Goal: Transaction & Acquisition: Purchase product/service

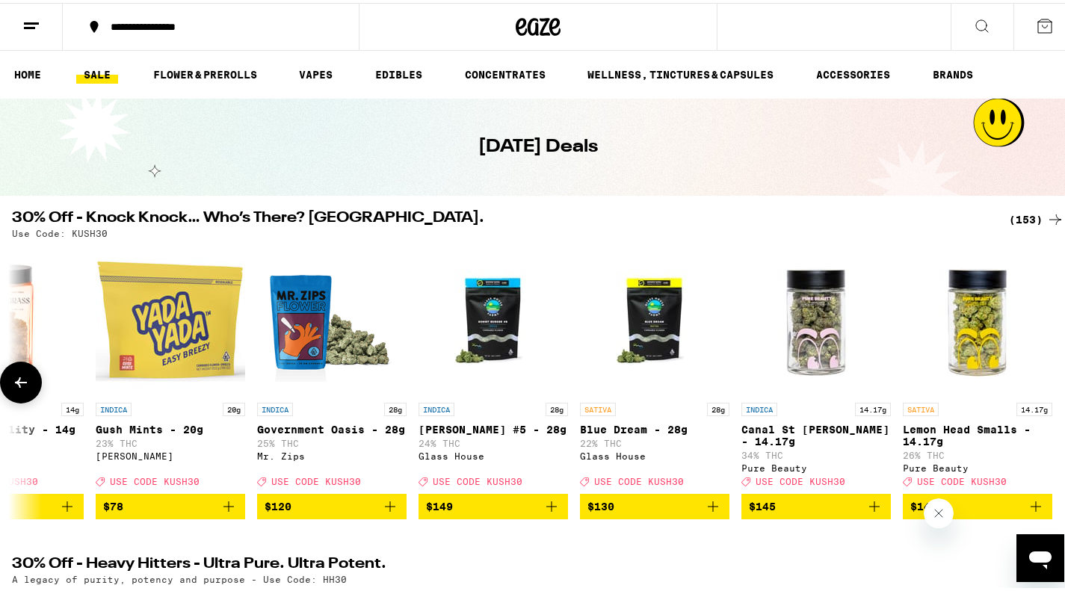
click at [1043, 344] on div "HYBRID 1g Peace: Gorilla Glue #4 - 1g 84% THC New Norm Deal Created with Sketch…" at bounding box center [538, 379] width 1076 height 273
click at [19, 385] on icon at bounding box center [21, 379] width 12 height 10
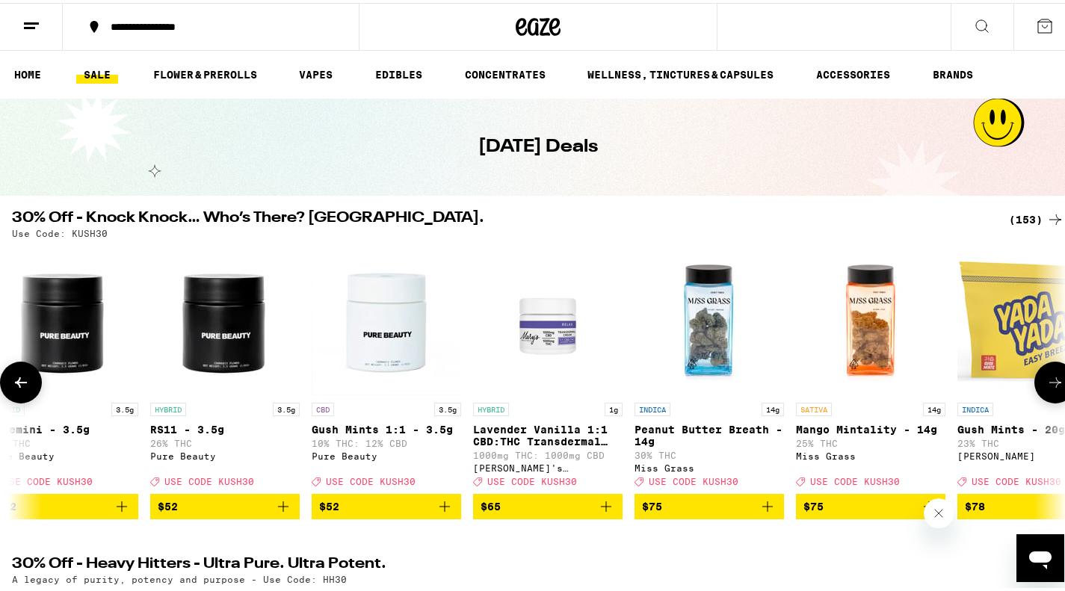
scroll to position [0, 22770]
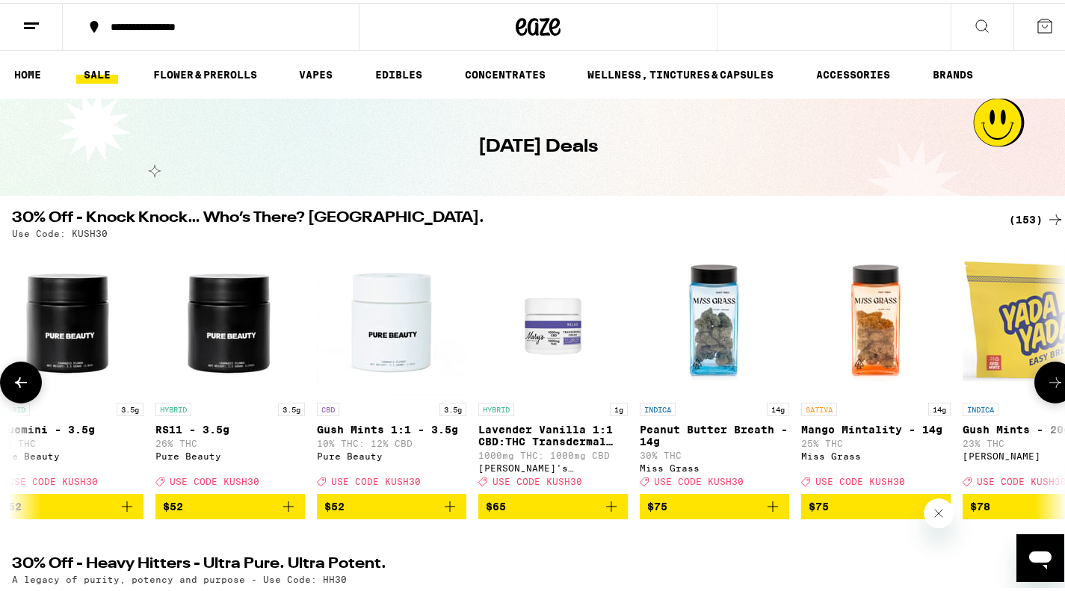
click at [19, 385] on icon at bounding box center [21, 379] width 12 height 10
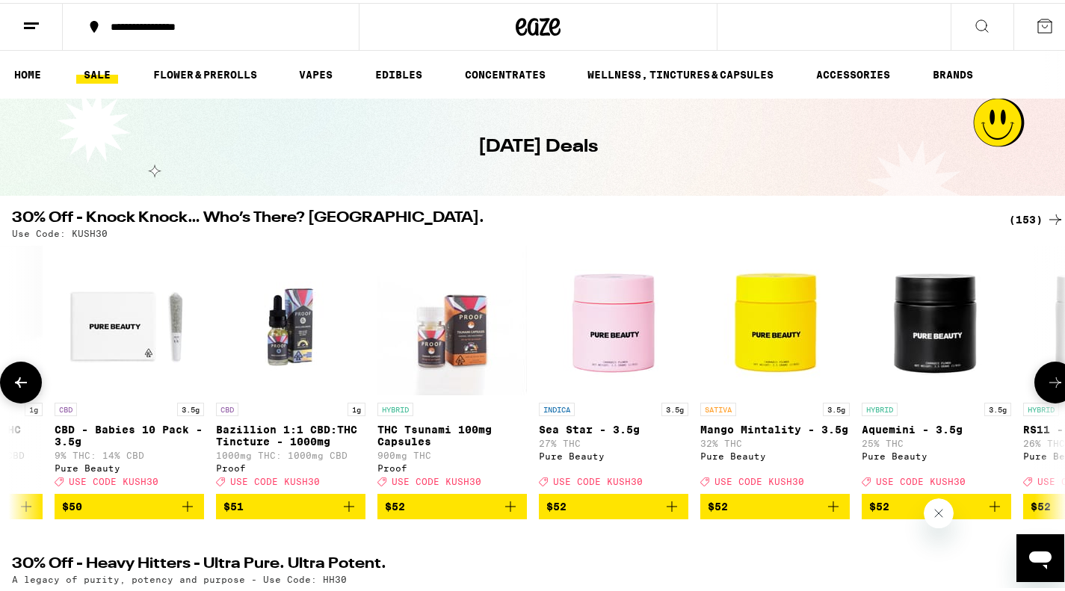
scroll to position [0, 21892]
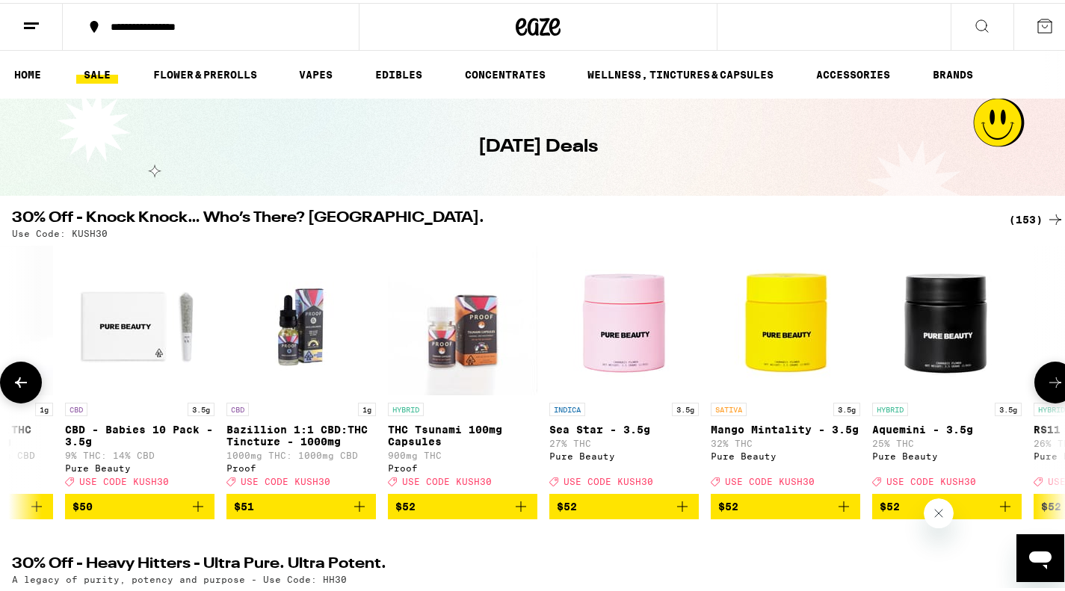
click at [19, 385] on icon at bounding box center [21, 379] width 12 height 10
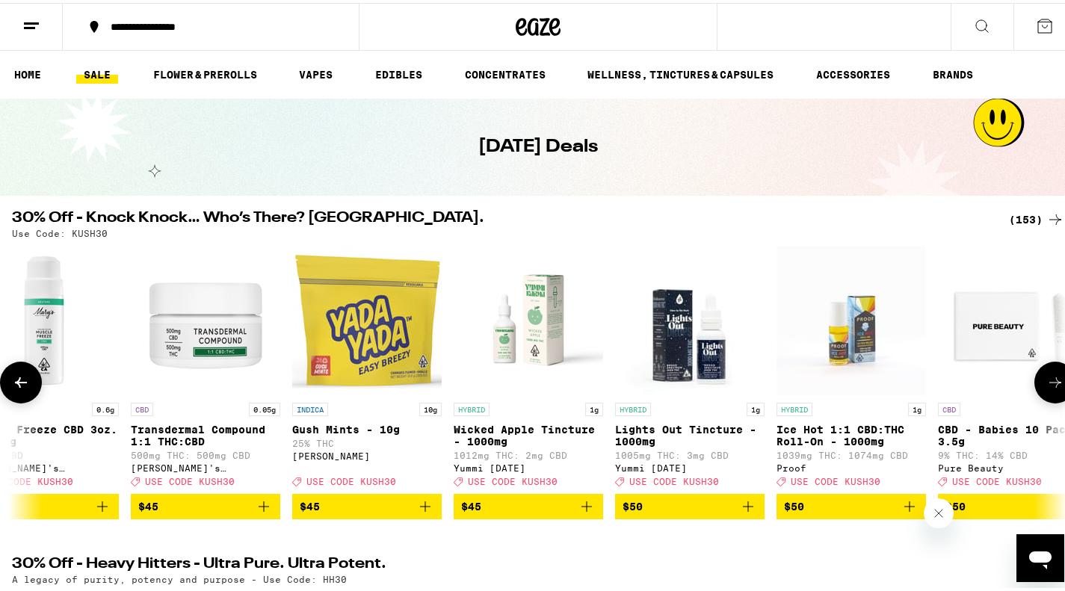
scroll to position [0, 21014]
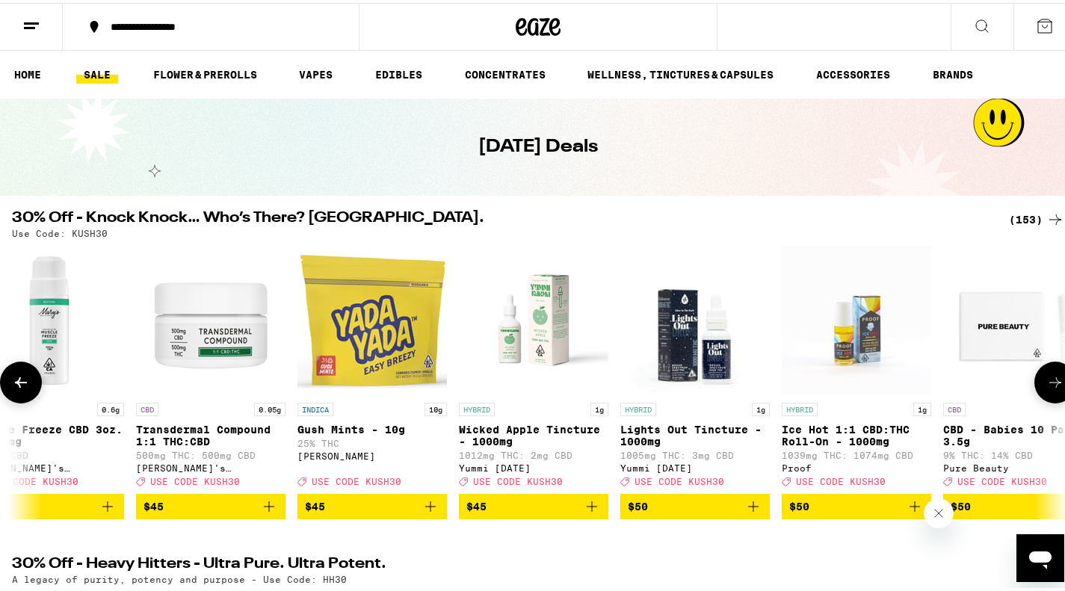
click at [19, 385] on icon at bounding box center [21, 379] width 12 height 10
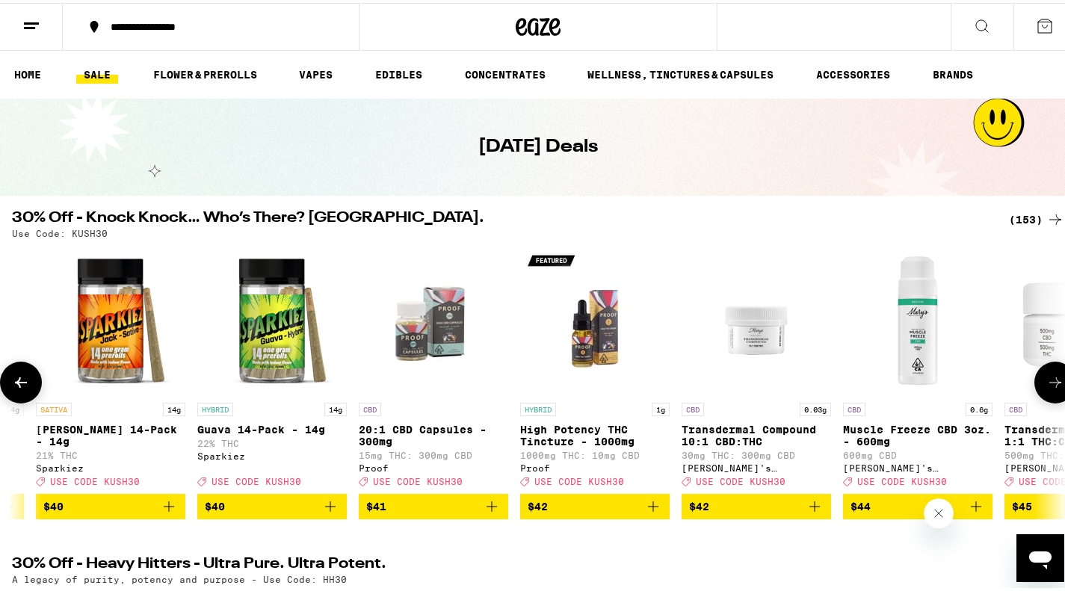
scroll to position [0, 20137]
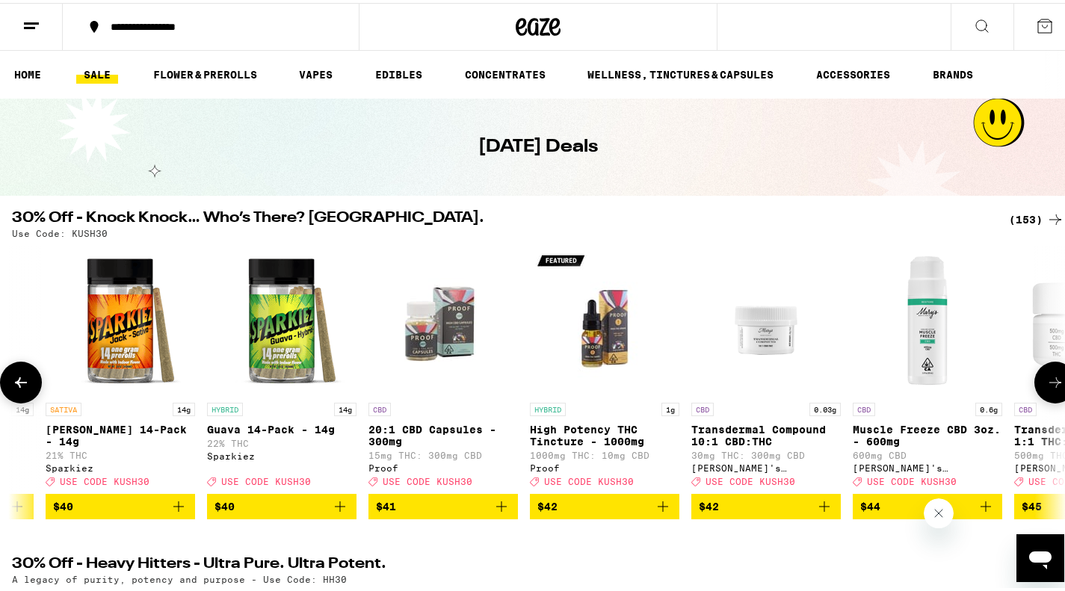
click at [19, 385] on icon at bounding box center [21, 379] width 12 height 10
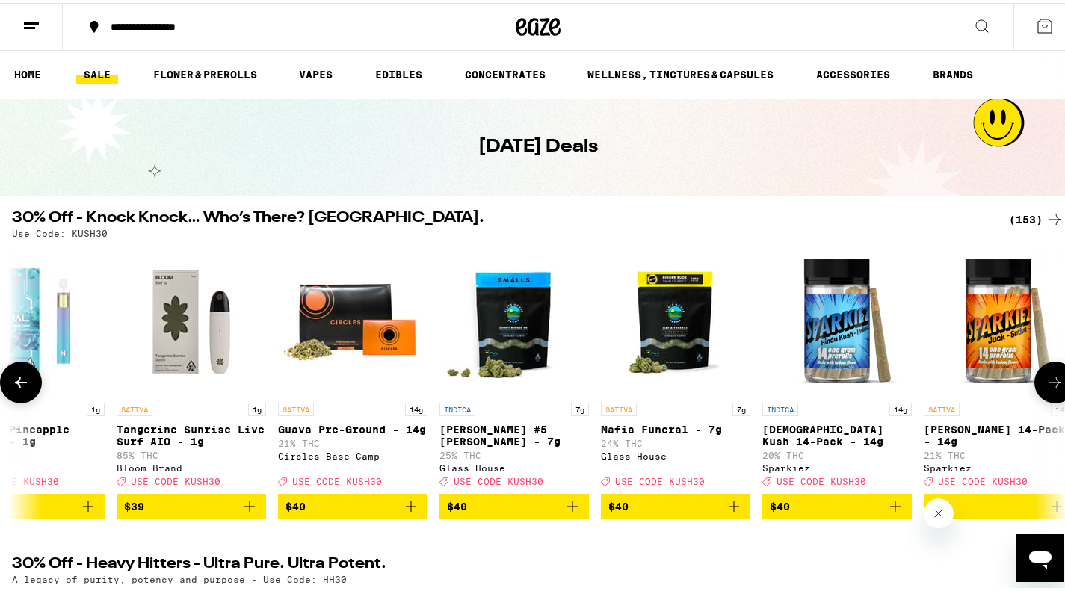
click at [19, 385] on icon at bounding box center [21, 379] width 12 height 10
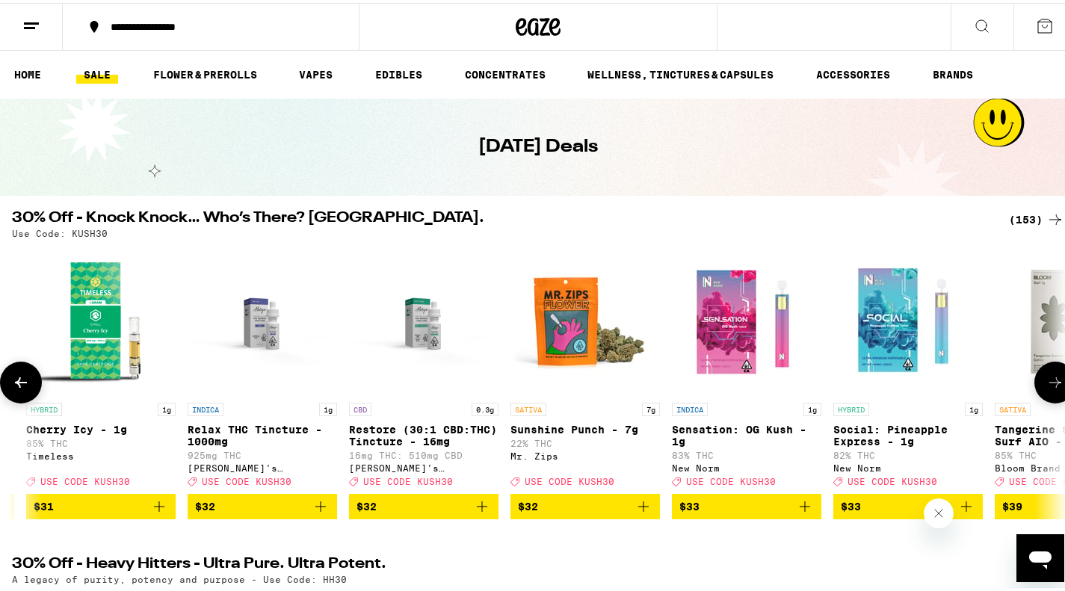
click at [19, 385] on icon at bounding box center [21, 379] width 12 height 10
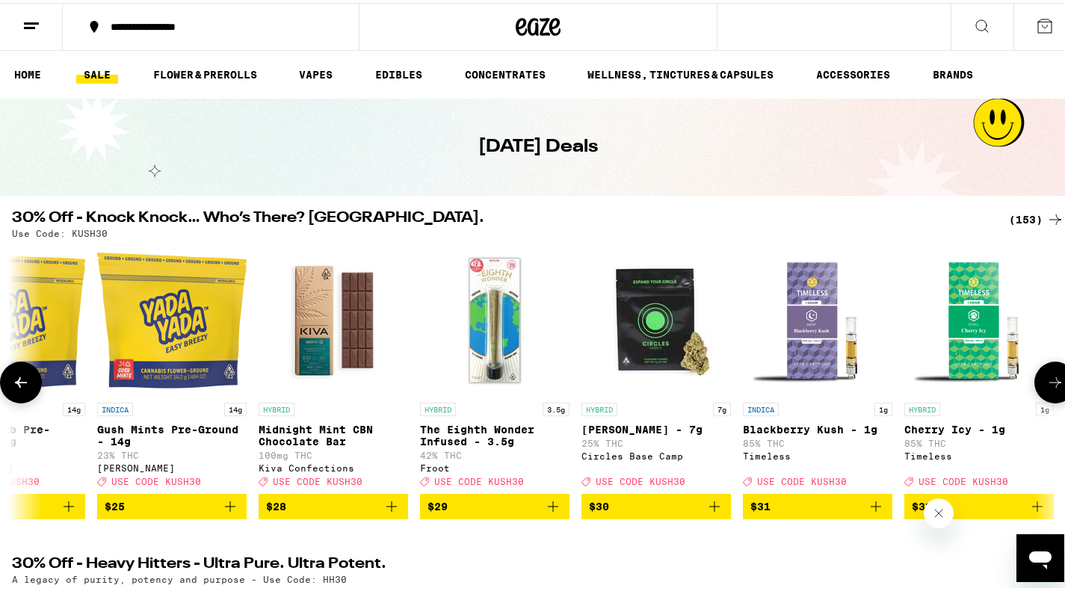
click at [19, 385] on icon at bounding box center [21, 379] width 12 height 10
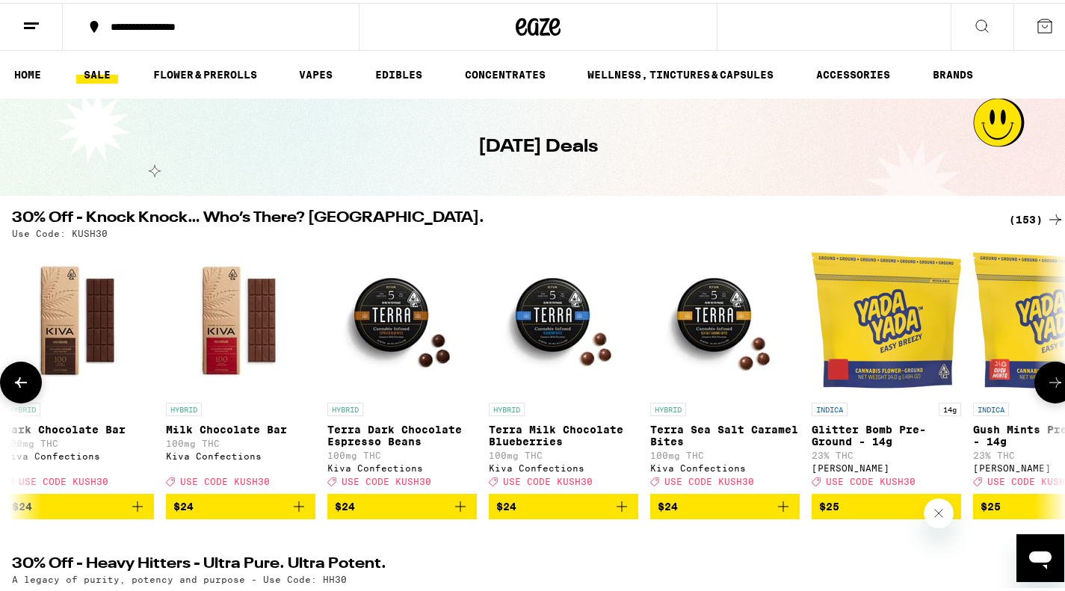
click at [19, 385] on icon at bounding box center [21, 379] width 12 height 10
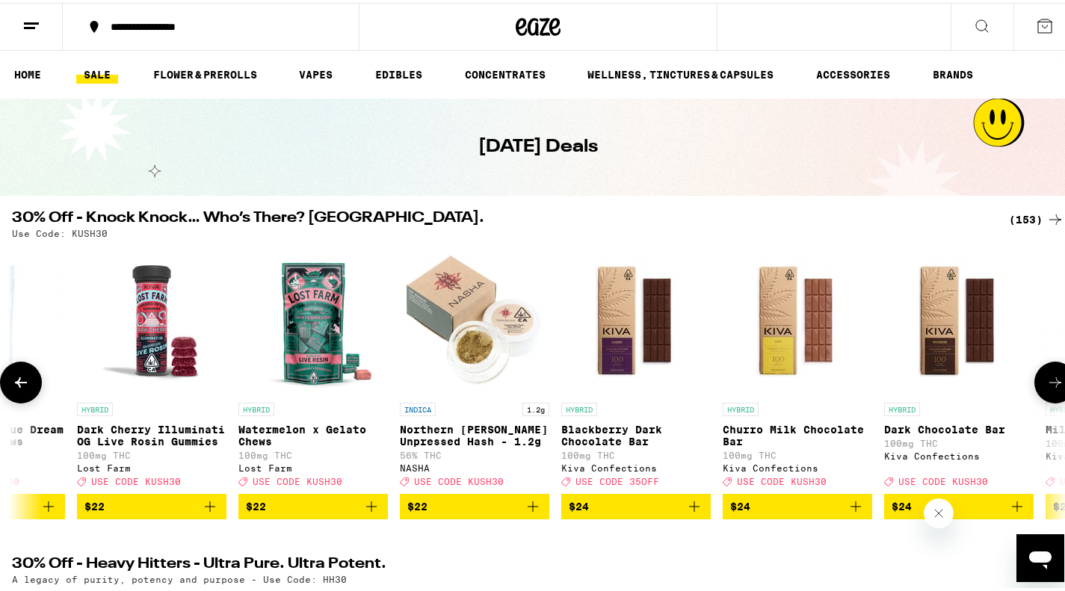
click at [19, 385] on icon at bounding box center [21, 379] width 12 height 10
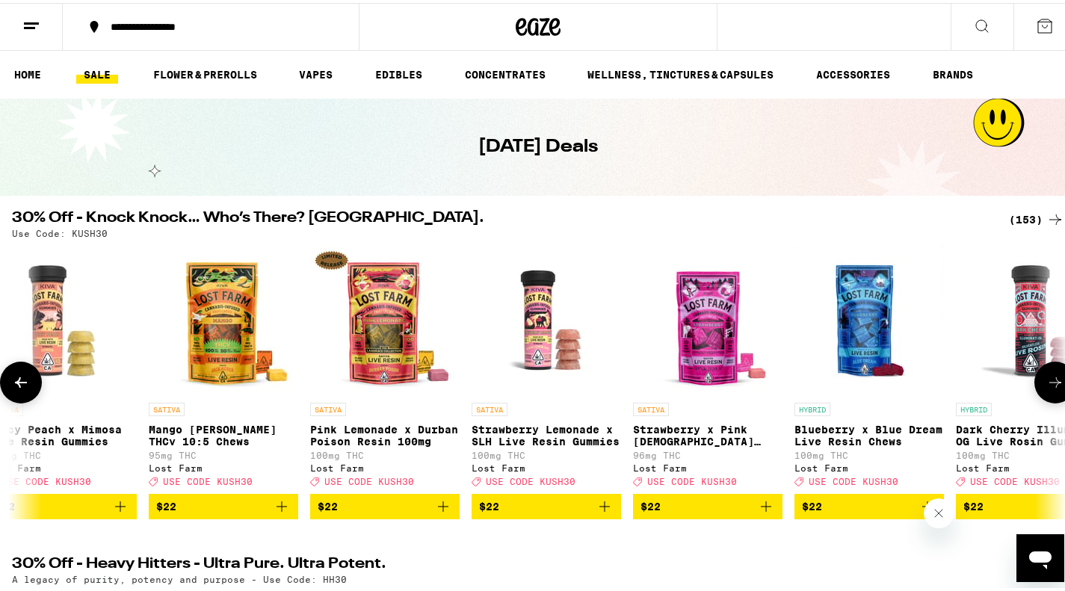
click at [19, 385] on icon at bounding box center [21, 379] width 12 height 10
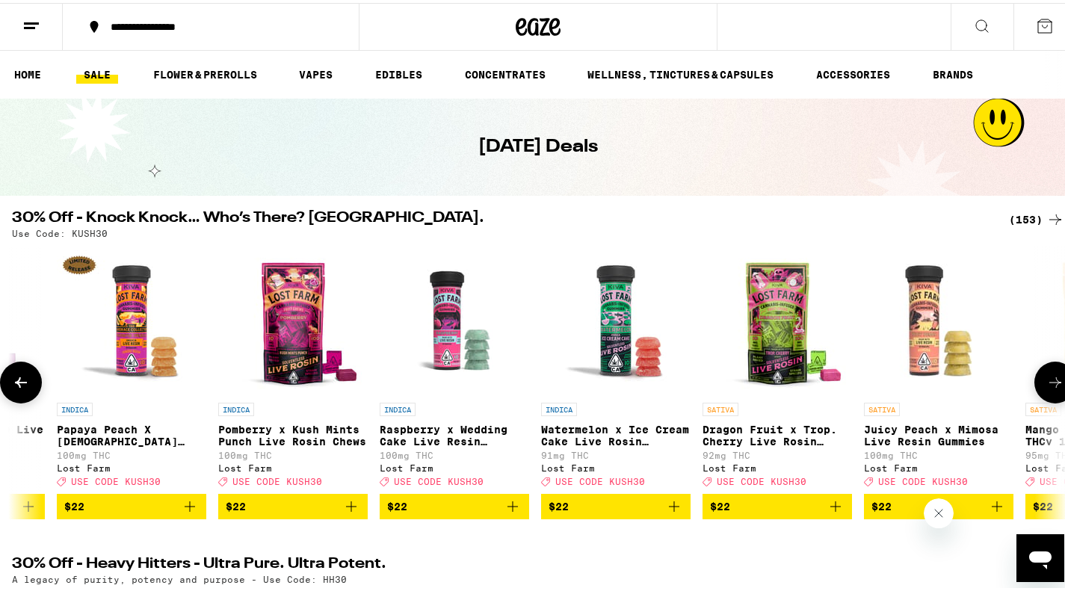
click at [19, 385] on icon at bounding box center [21, 379] width 12 height 10
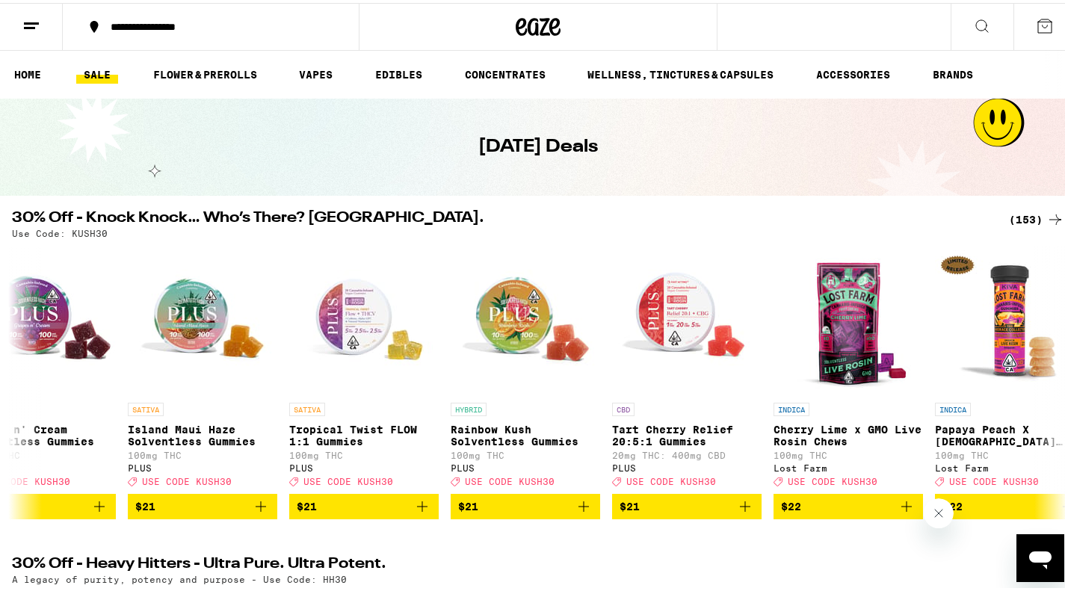
scroll to position [0, 13116]
